Goal: Information Seeking & Learning: Understand process/instructions

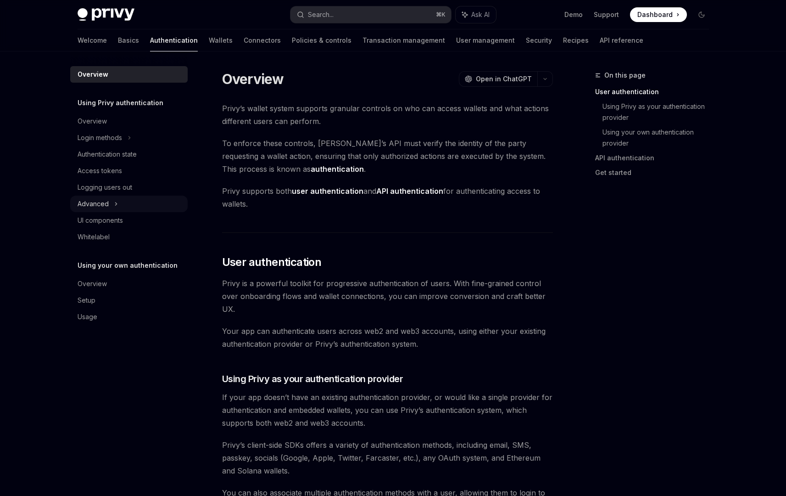
click at [131, 199] on div "Advanced" at bounding box center [128, 203] width 117 height 17
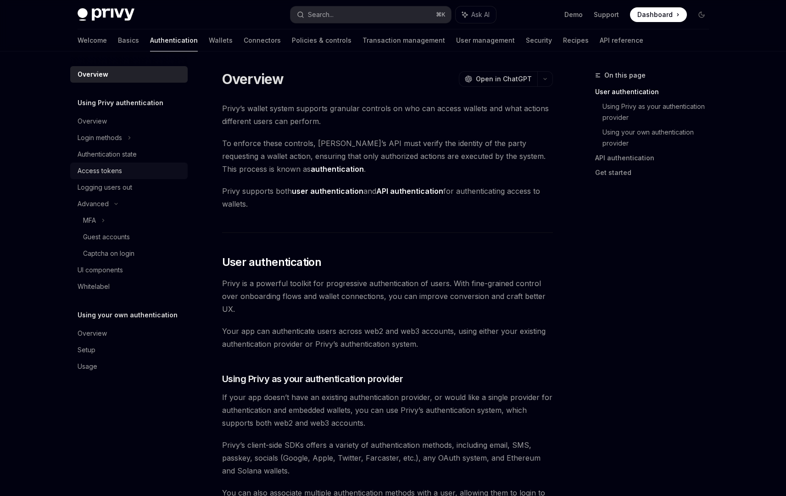
click at [136, 168] on div "Access tokens" at bounding box center [130, 170] width 105 height 11
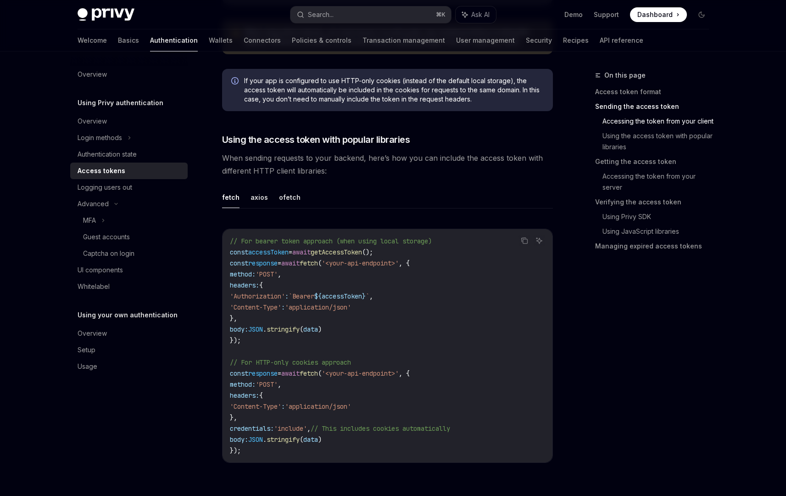
scroll to position [704, 0]
click at [262, 197] on button "axios" at bounding box center [259, 197] width 17 height 22
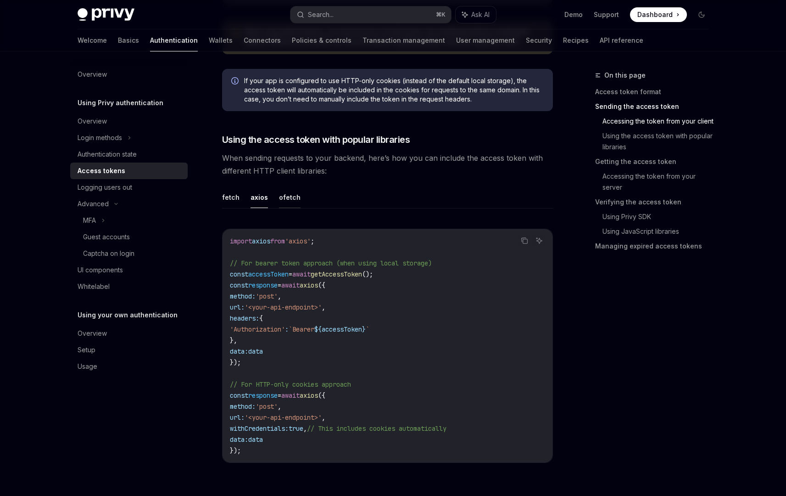
click at [283, 198] on button "ofetch" at bounding box center [290, 197] width 22 height 22
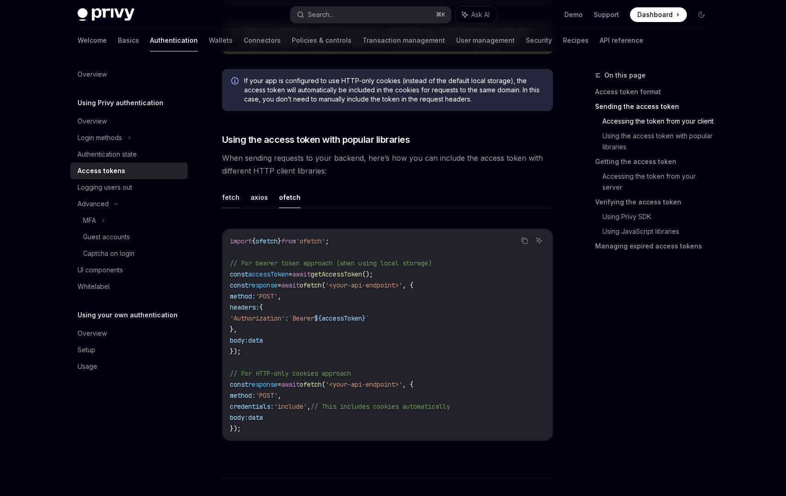
click at [231, 197] on button "fetch" at bounding box center [230, 197] width 17 height 22
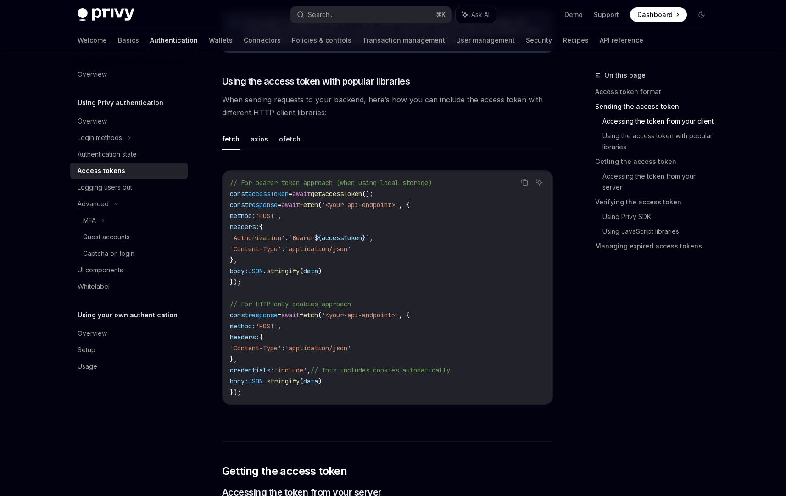
scroll to position [942, 0]
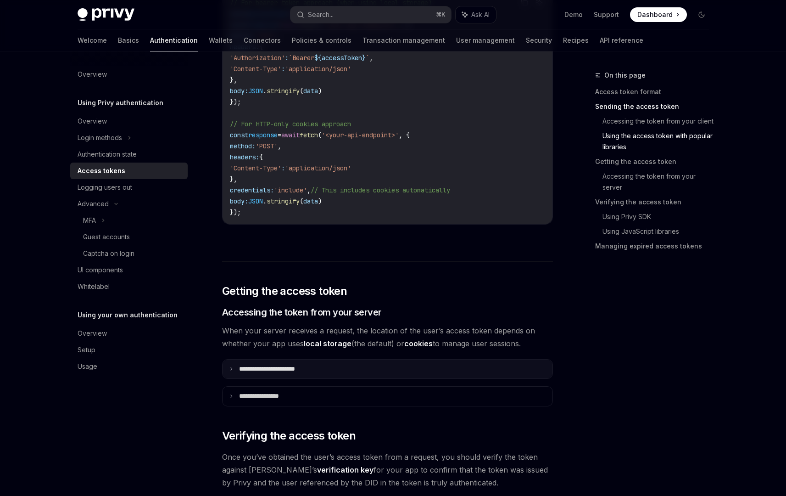
click at [336, 376] on summary "**********" at bounding box center [388, 368] width 330 height 19
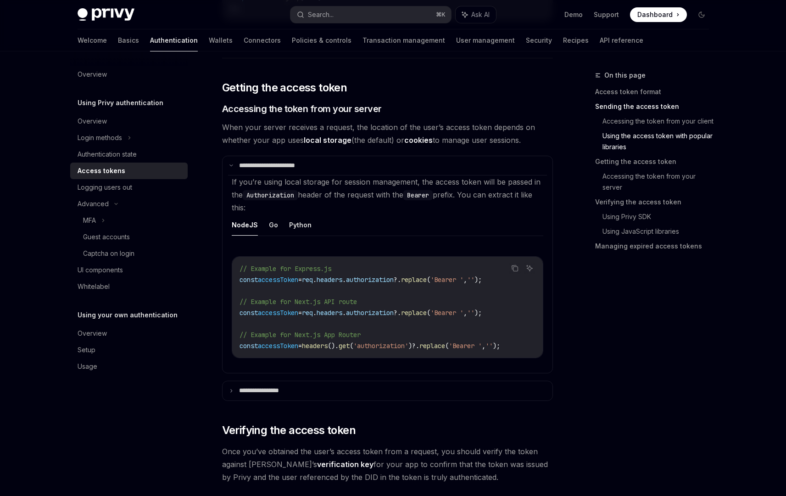
scroll to position [1198, 0]
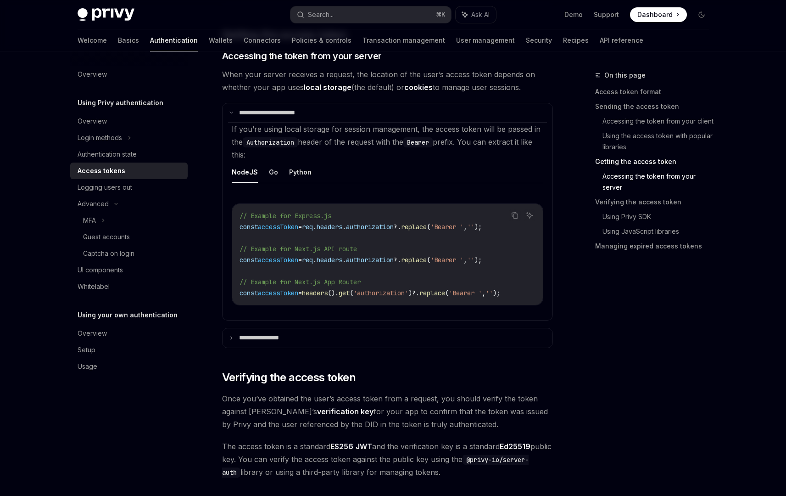
click at [318, 352] on div "**********" at bounding box center [387, 286] width 331 height 2737
click at [317, 347] on summary "**********" at bounding box center [388, 337] width 330 height 19
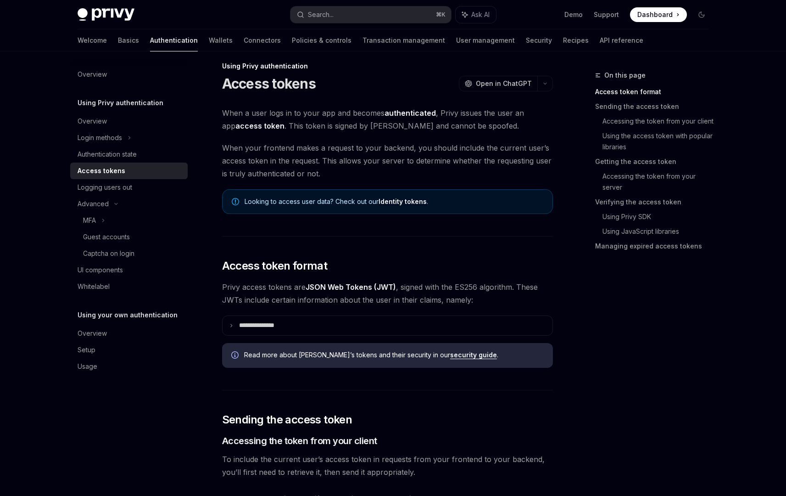
scroll to position [0, 0]
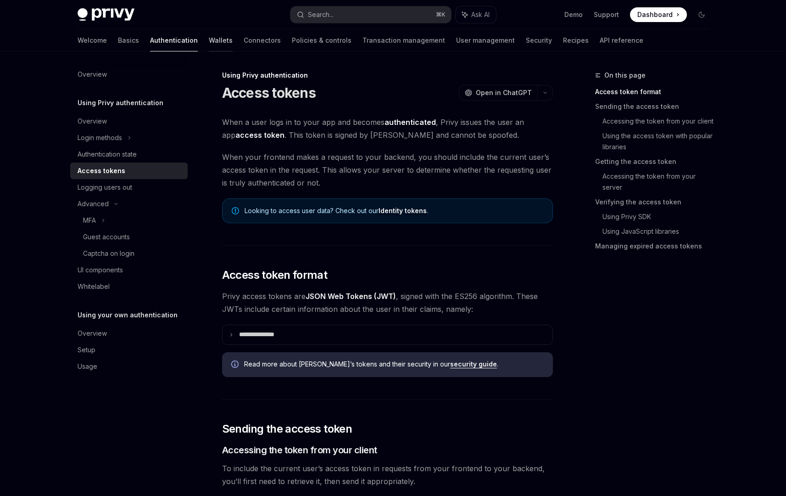
click at [209, 45] on link "Wallets" at bounding box center [221, 40] width 24 height 22
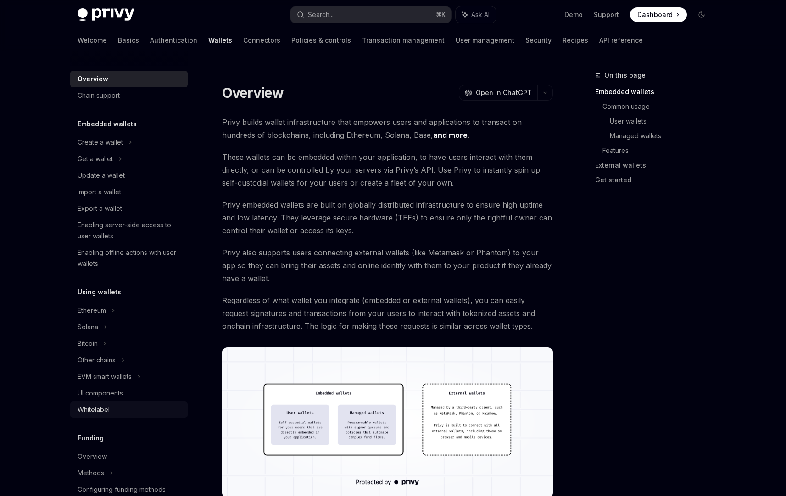
click at [128, 405] on div "Whitelabel" at bounding box center [130, 409] width 105 height 11
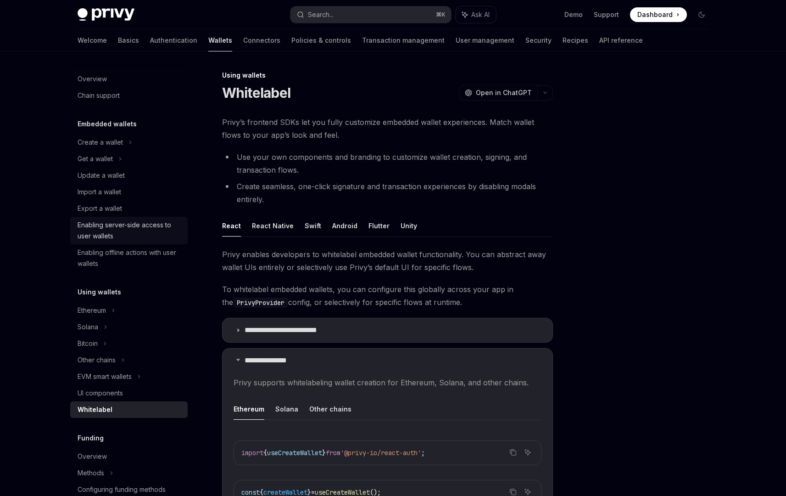
click at [133, 234] on div "Enabling server-side access to user wallets" at bounding box center [130, 230] width 105 height 22
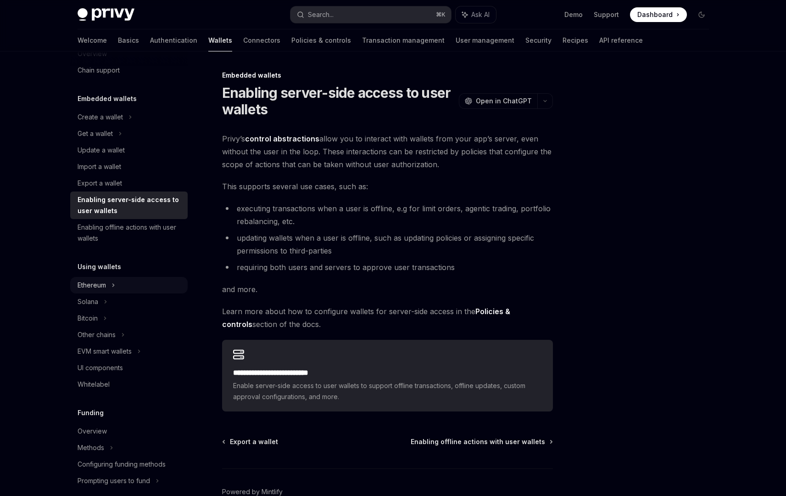
scroll to position [26, 0]
click at [145, 125] on div "Ethereum" at bounding box center [128, 116] width 117 height 17
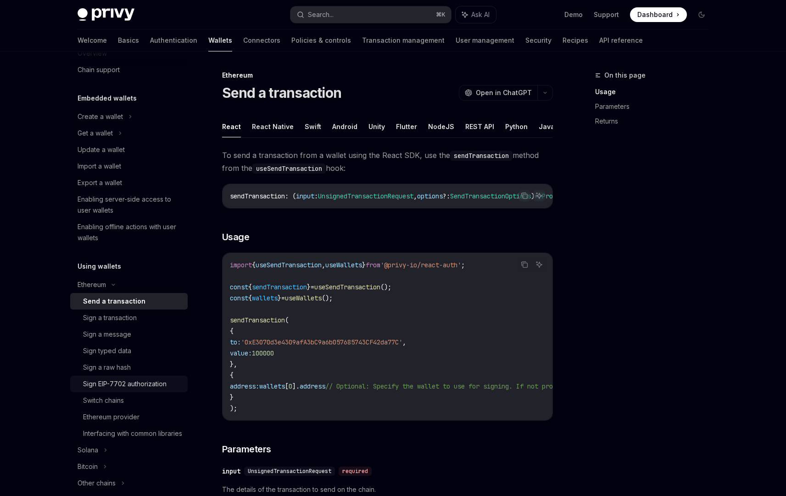
click at [145, 389] on div "Sign EIP-7702 authorization" at bounding box center [125, 383] width 84 height 11
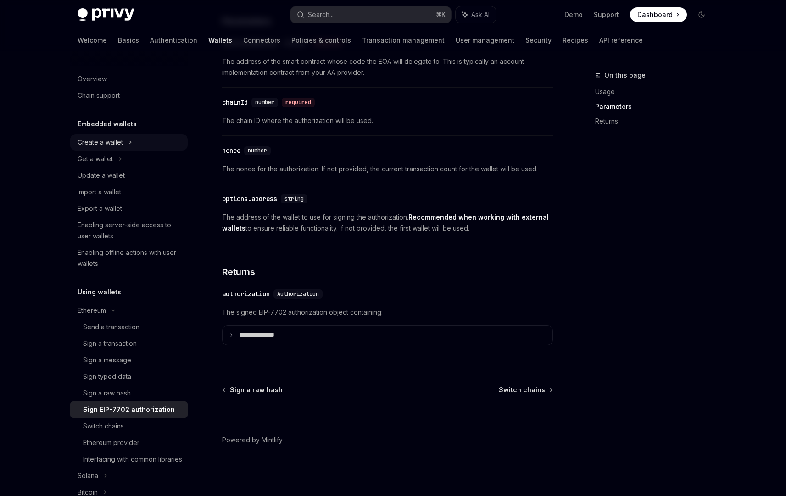
click at [133, 141] on div "Create a wallet" at bounding box center [128, 142] width 117 height 17
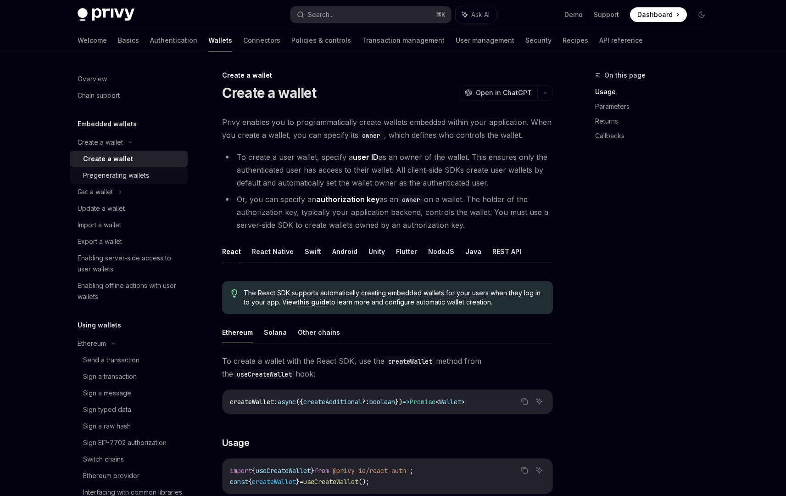
click at [151, 176] on div "Pregenerating wallets" at bounding box center [132, 175] width 99 height 11
type textarea "*"
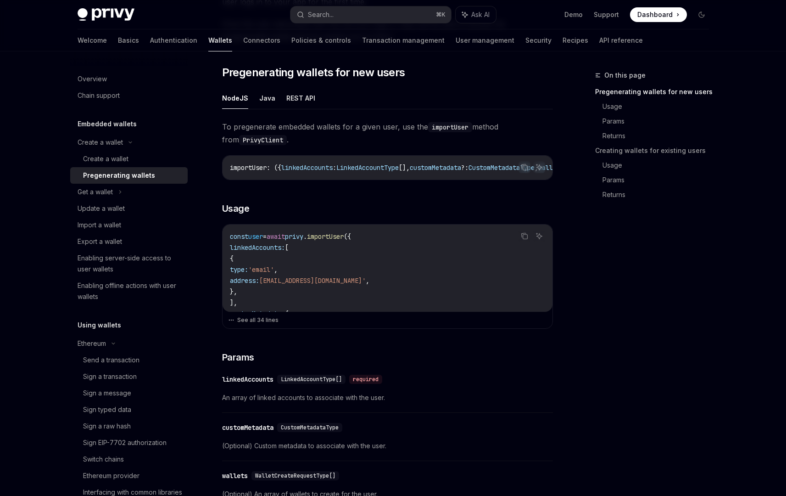
scroll to position [161, 0]
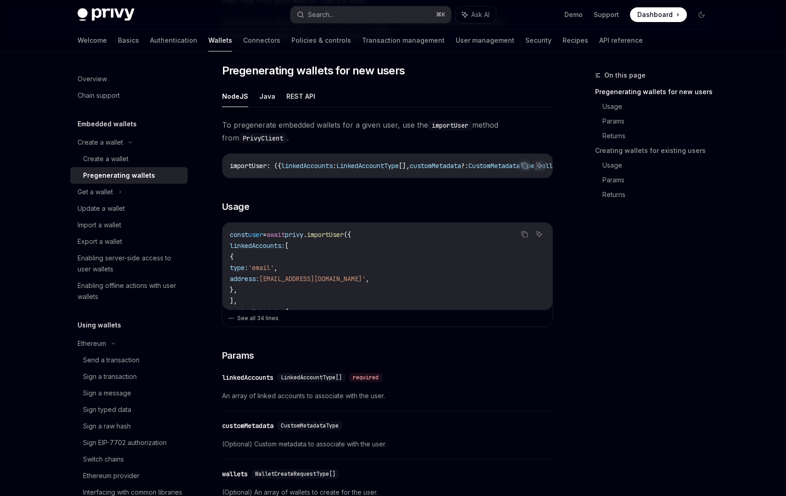
click at [301, 283] on span "[EMAIL_ADDRESS][DOMAIN_NAME]'" at bounding box center [312, 278] width 106 height 8
drag, startPoint x: 277, startPoint y: 285, endPoint x: 294, endPoint y: 320, distance: 38.6
click at [294, 320] on div "Copy Ask AI const user = await privy . importUser ({ linkedAccounts: [ { type: …" at bounding box center [387, 274] width 331 height 105
click at [274, 320] on button "See all 34 lines" at bounding box center [387, 318] width 319 height 13
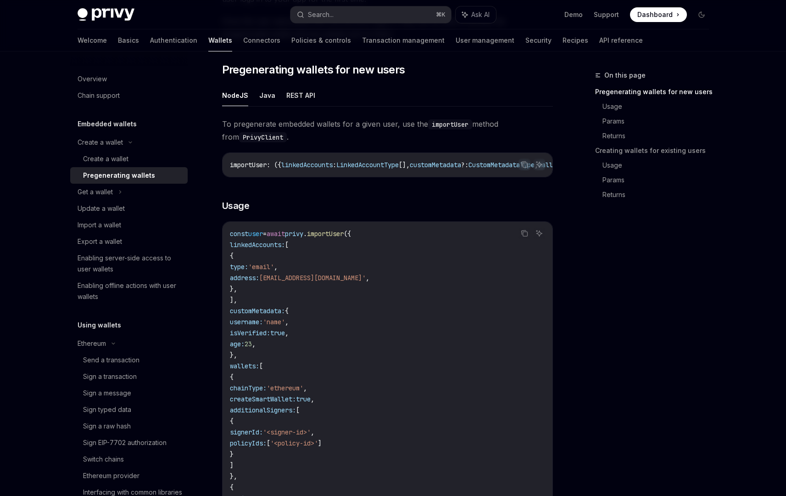
scroll to position [162, 0]
click at [362, 293] on code "const user = await privy . importUser ({ linkedAccounts: [ { type: 'email' , ad…" at bounding box center [387, 414] width 315 height 374
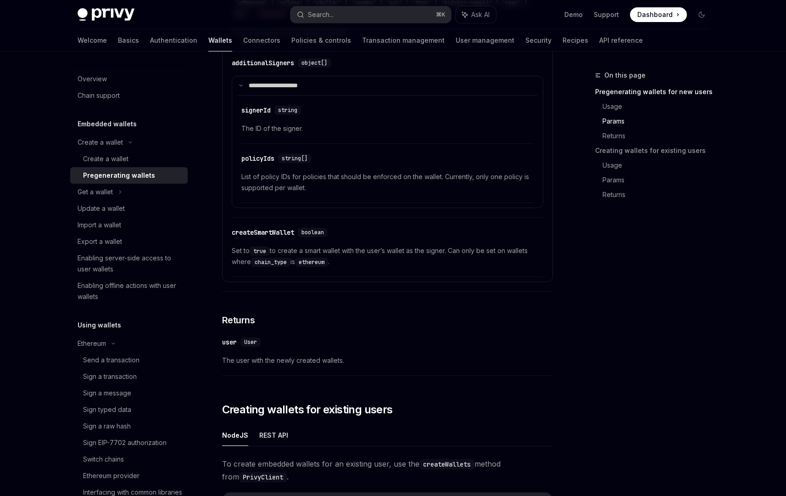
scroll to position [1019, 0]
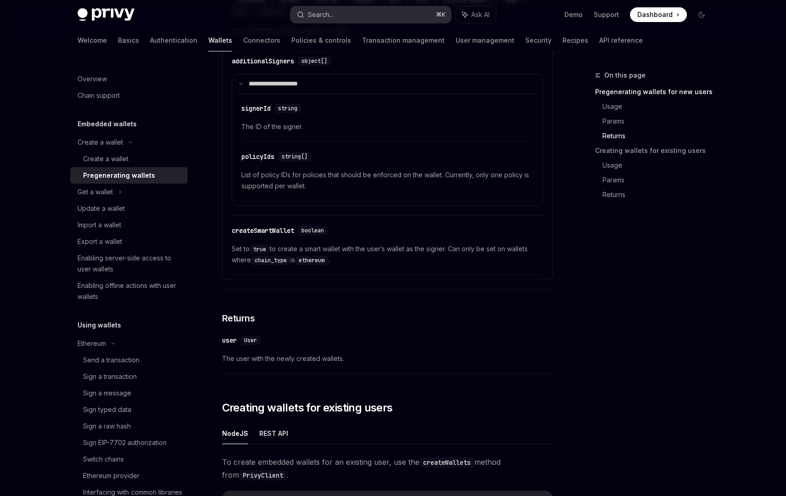
click at [334, 19] on button "Search... ⌘ K" at bounding box center [370, 14] width 161 height 17
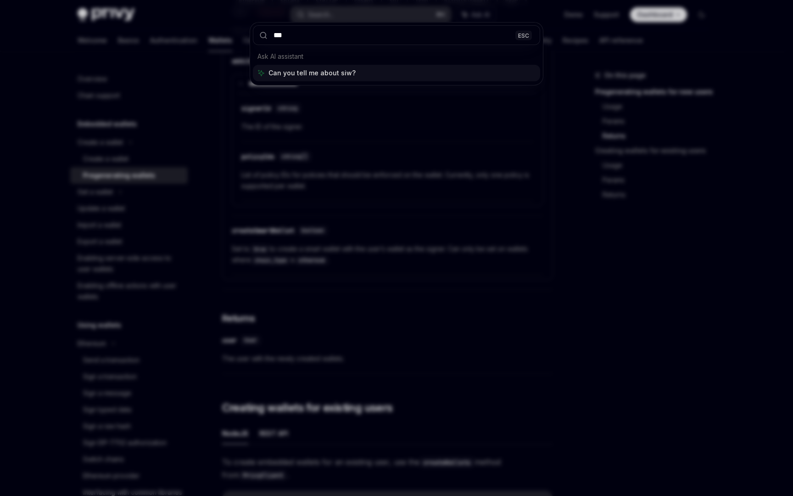
type input "****"
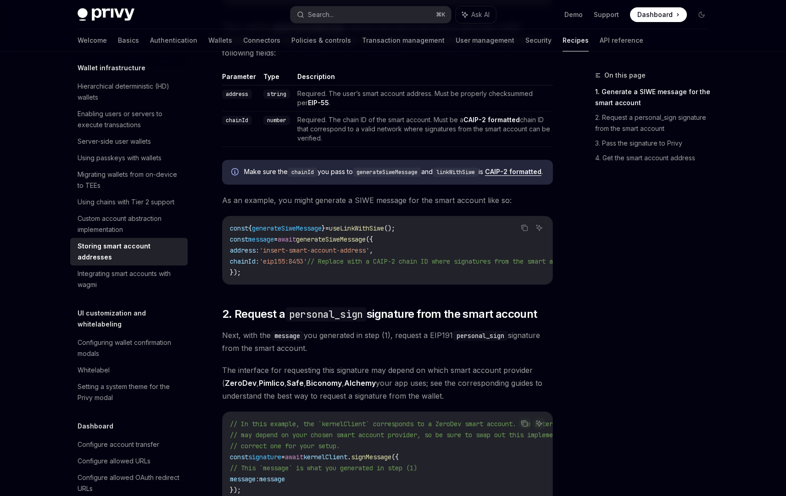
scroll to position [456, 0]
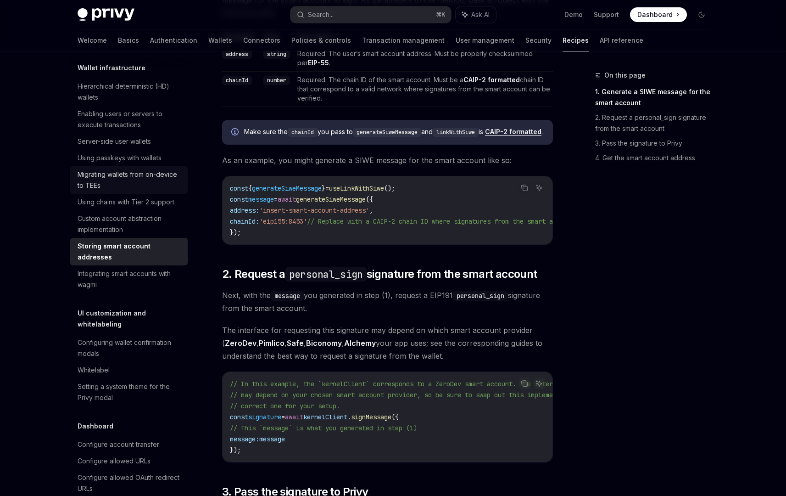
click at [102, 182] on div "Migrating wallets from on-device to TEEs" at bounding box center [130, 180] width 105 height 22
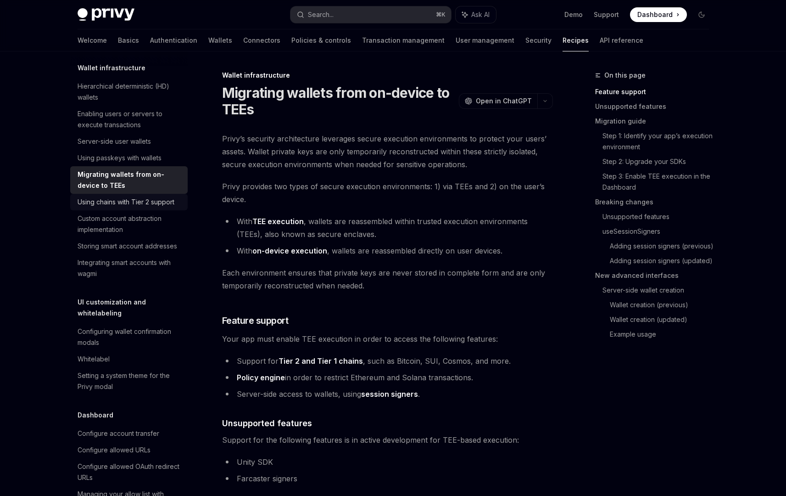
click at [152, 207] on div "Using chains with Tier 2 support" at bounding box center [126, 201] width 97 height 11
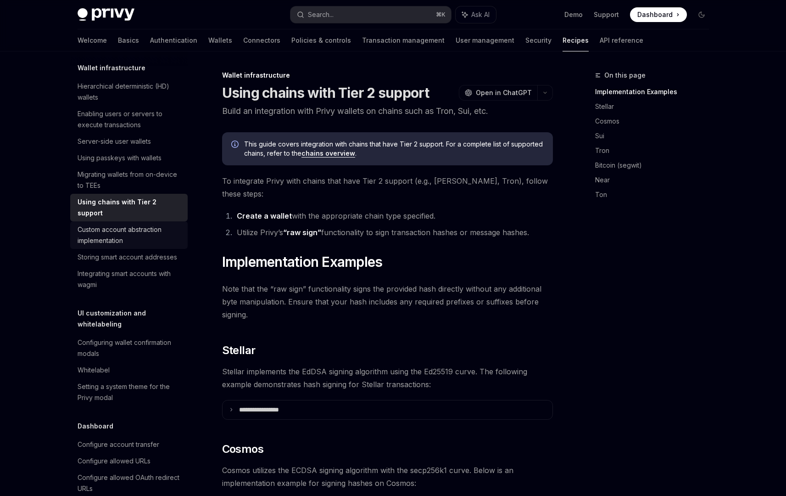
click at [148, 246] on div "Custom account abstraction implementation" at bounding box center [130, 235] width 105 height 22
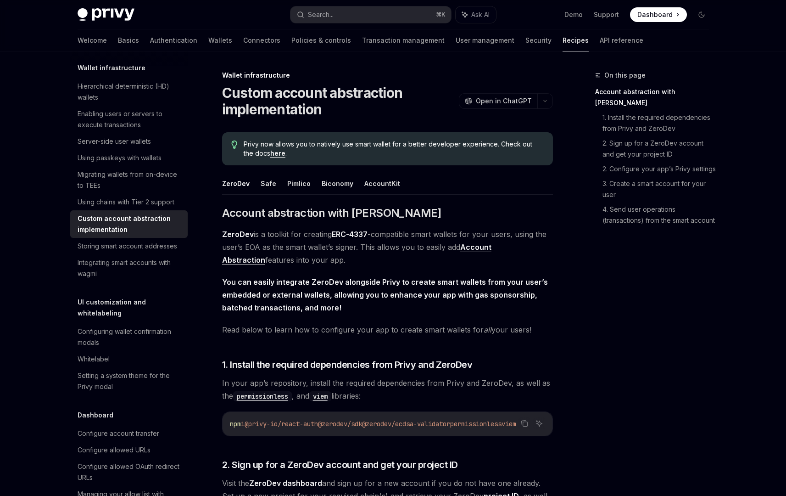
click at [266, 191] on button "Safe" at bounding box center [269, 184] width 16 height 22
type textarea "*"
